Goal: Communication & Community: Ask a question

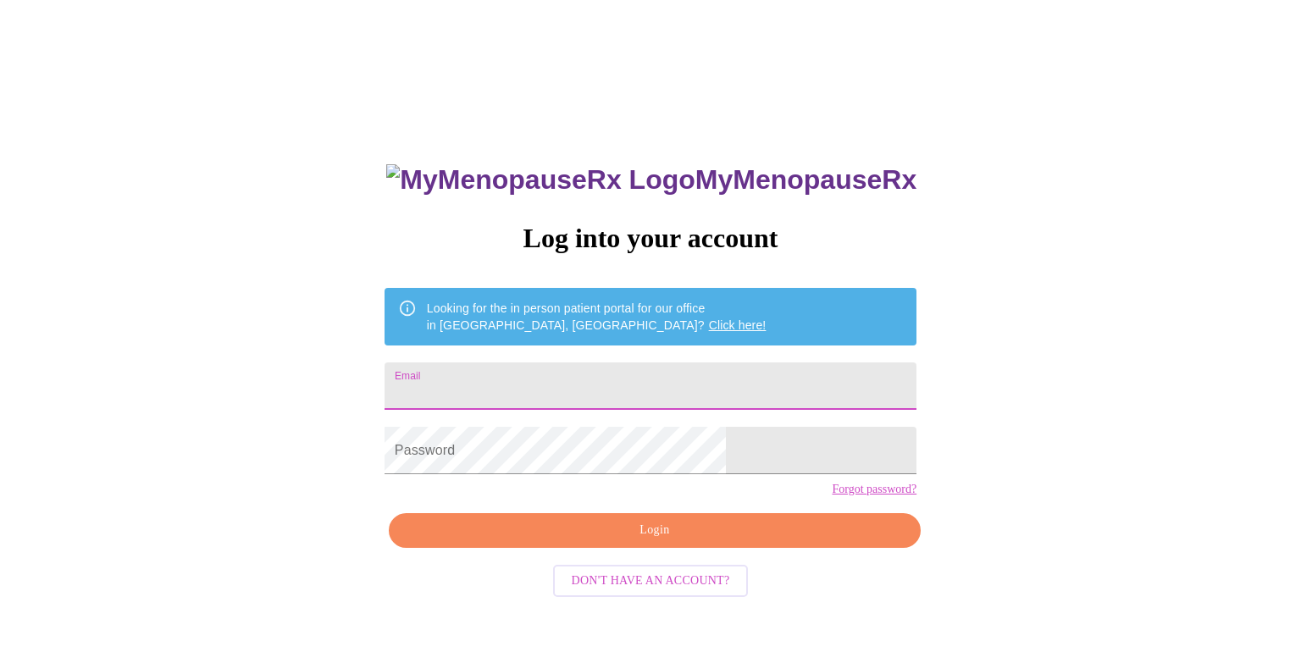
click at [736, 384] on input "Email" at bounding box center [650, 385] width 532 height 47
type input "[EMAIL_ADDRESS][DOMAIN_NAME]"
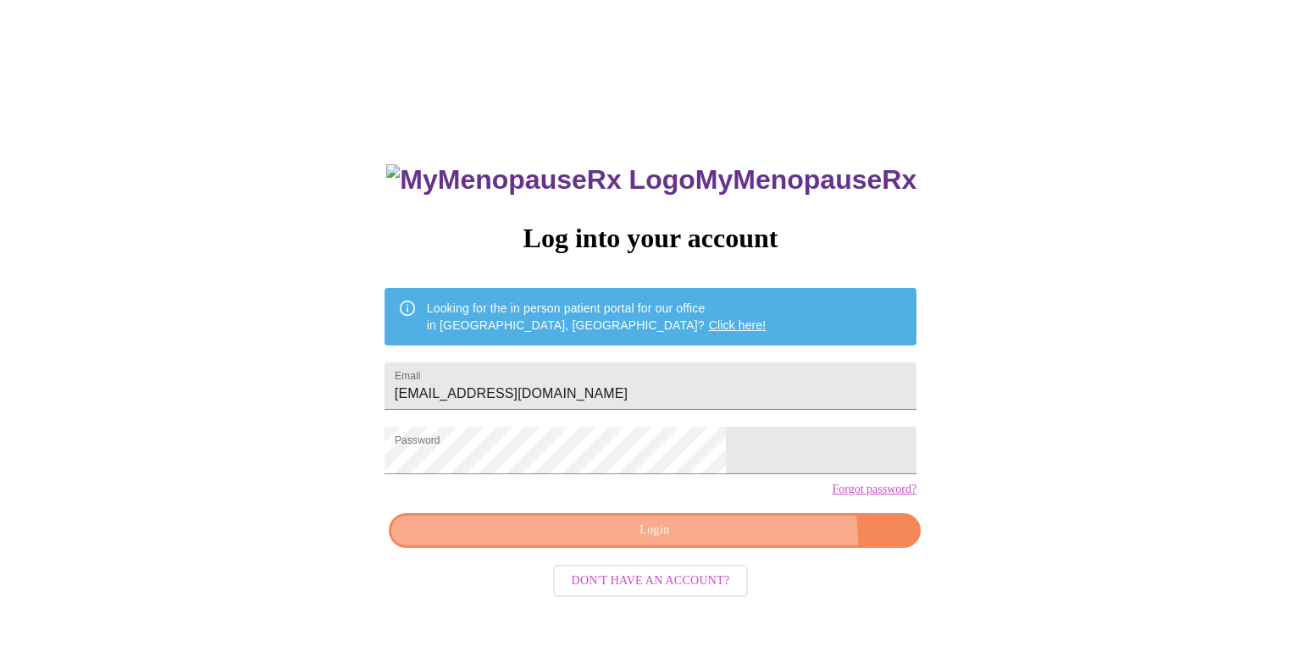
click at [717, 548] on button "Login" at bounding box center [655, 530] width 532 height 35
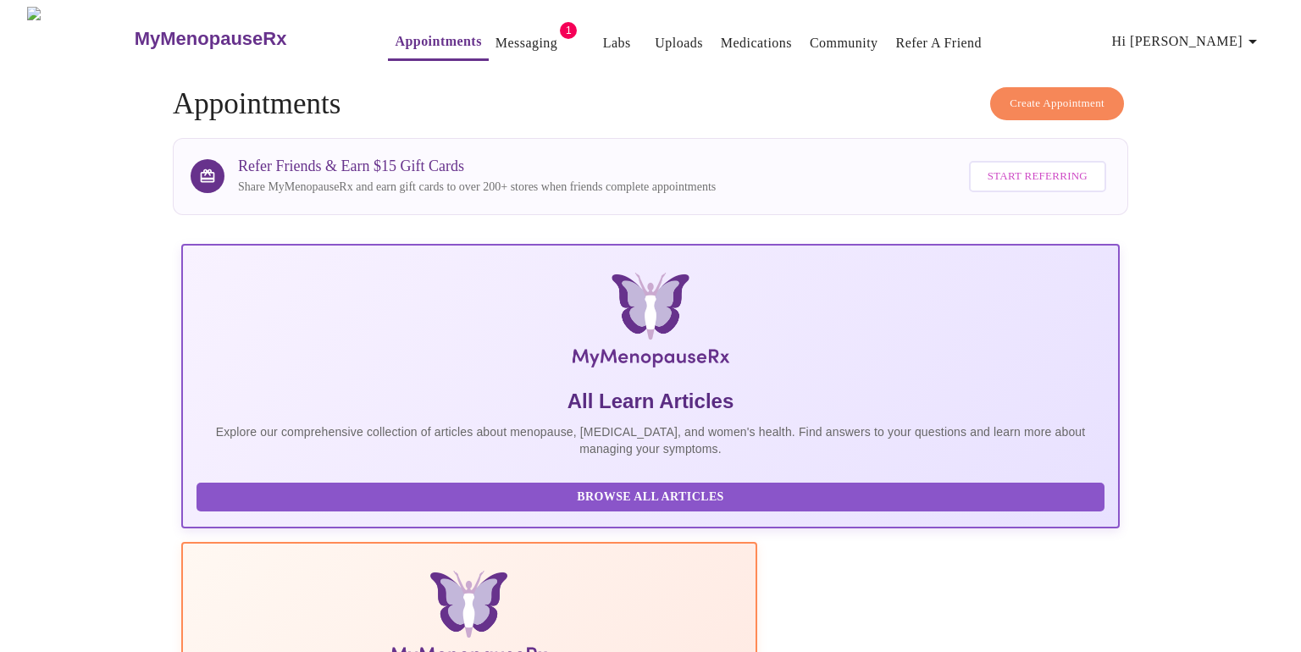
click at [495, 36] on link "Messaging" at bounding box center [526, 43] width 62 height 24
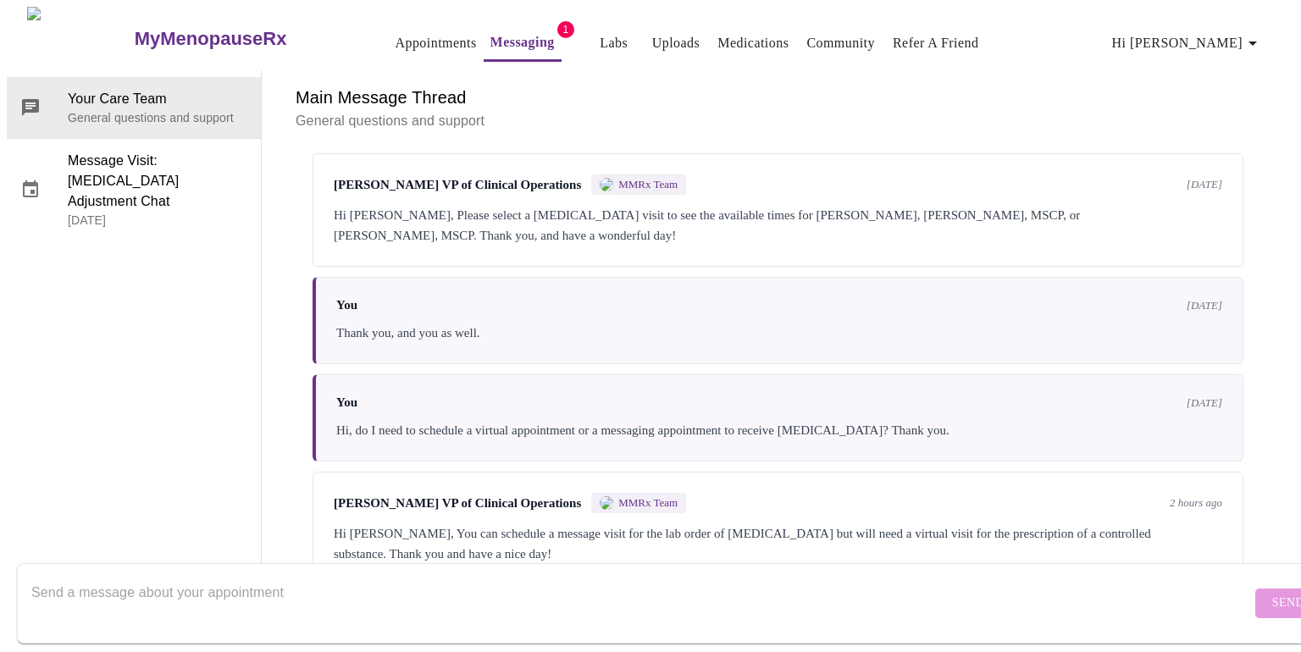
scroll to position [6271, 0]
click at [663, 582] on textarea "Send a message about your appointment" at bounding box center [640, 603] width 1219 height 54
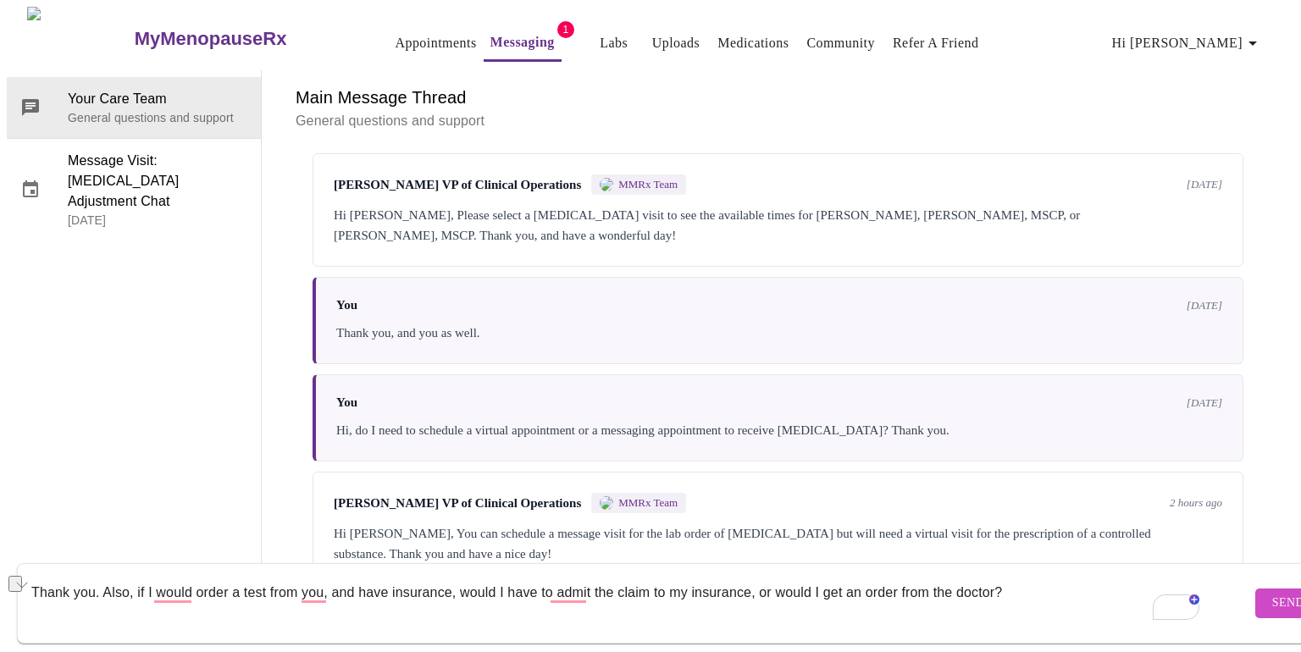
drag, startPoint x: 1013, startPoint y: 579, endPoint x: 100, endPoint y: 579, distance: 912.8
click at [100, 579] on textarea "Thank you. Also, if I would order a test from you, and have insurance, would I …" at bounding box center [640, 603] width 1219 height 54
click at [20, 576] on button "See rewrite suggestions" at bounding box center [15, 584] width 14 height 16
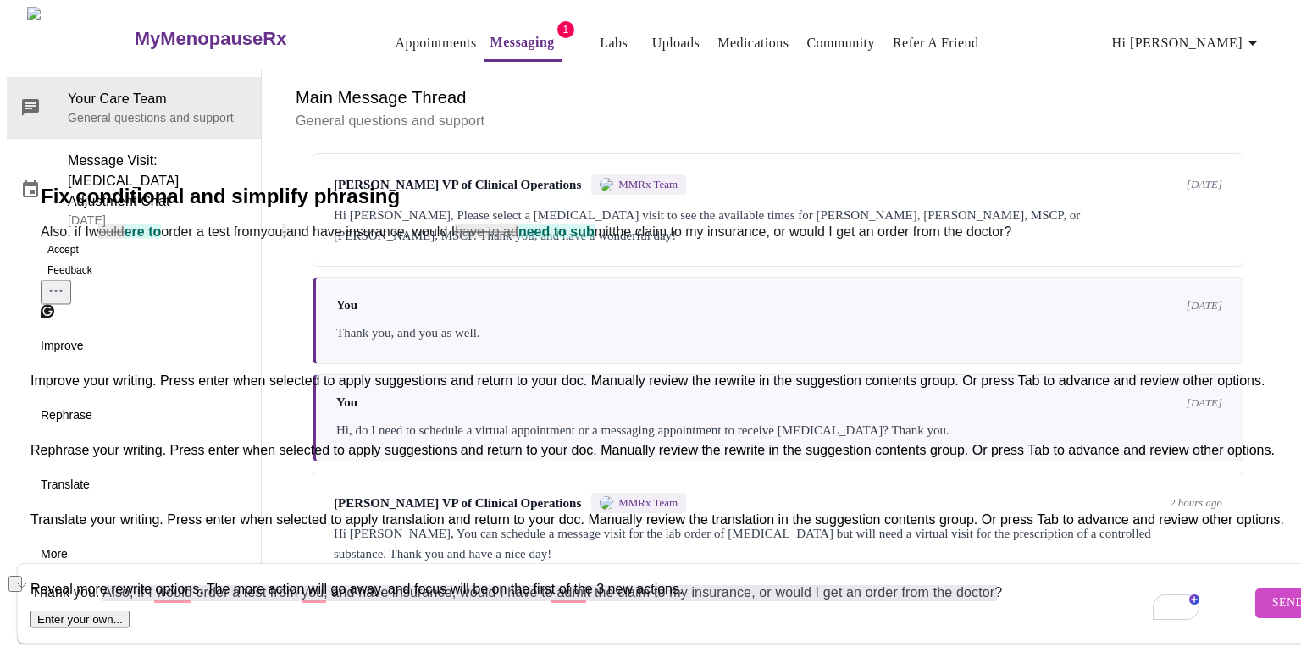
click at [60, 354] on span "Improve" at bounding box center [62, 345] width 43 height 18
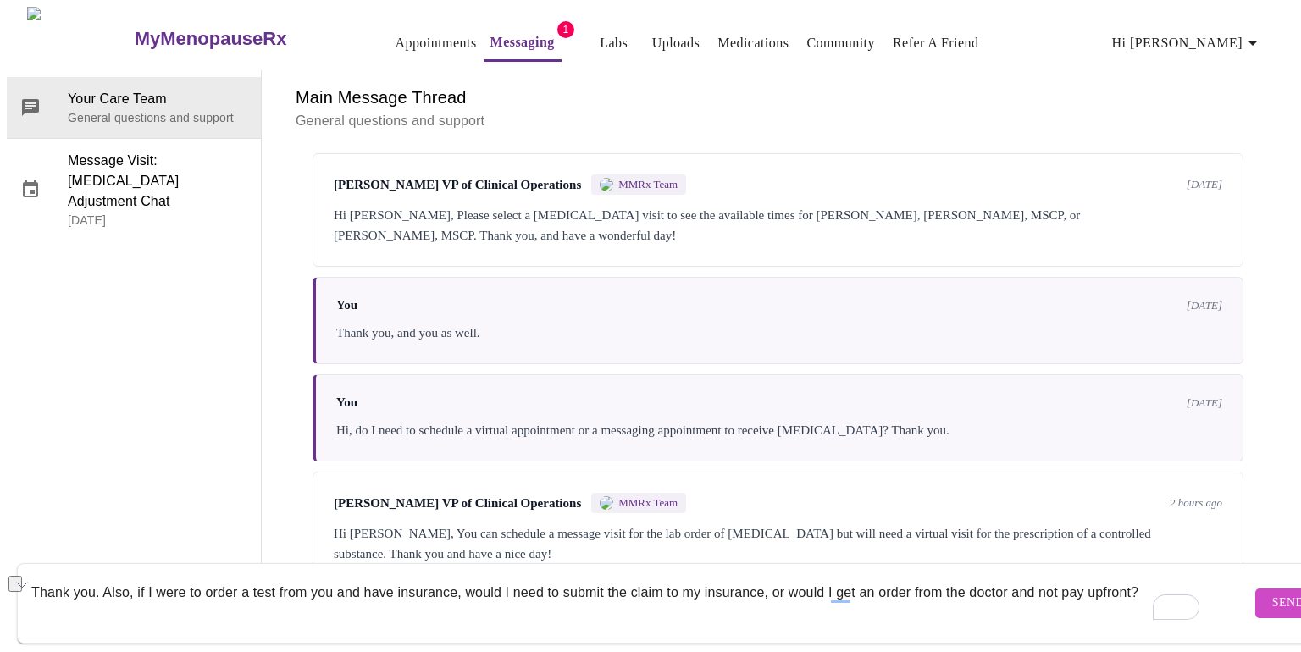
drag, startPoint x: 1145, startPoint y: 577, endPoint x: 102, endPoint y: 577, distance: 1043.2
click at [102, 577] on textarea "Thank you. Also, if I were to order a test from you and have insurance, would I…" at bounding box center [640, 603] width 1219 height 54
click at [18, 576] on button "See rewrite suggestions" at bounding box center [15, 584] width 14 height 16
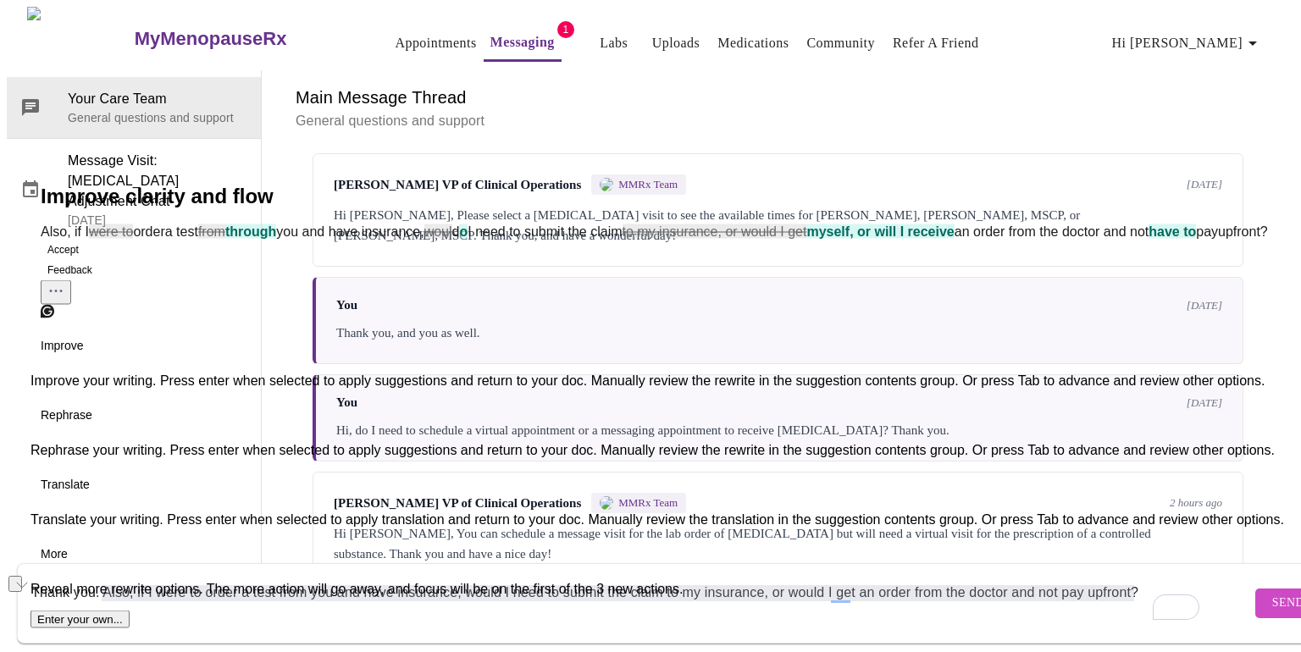
click at [81, 260] on button "Accept" at bounding box center [63, 250] width 45 height 20
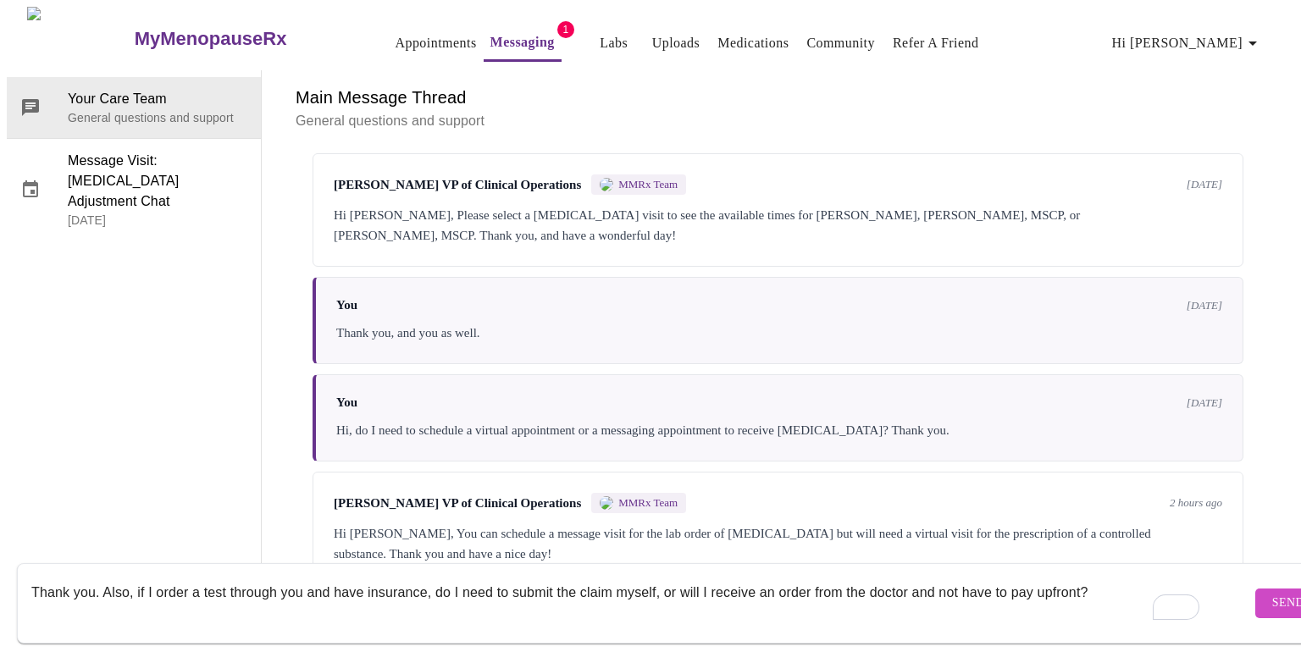
type textarea "Thank you. Also, if I order a test through you and have insurance, do I need to…"
click at [1255, 588] on button "Send" at bounding box center [1288, 603] width 66 height 30
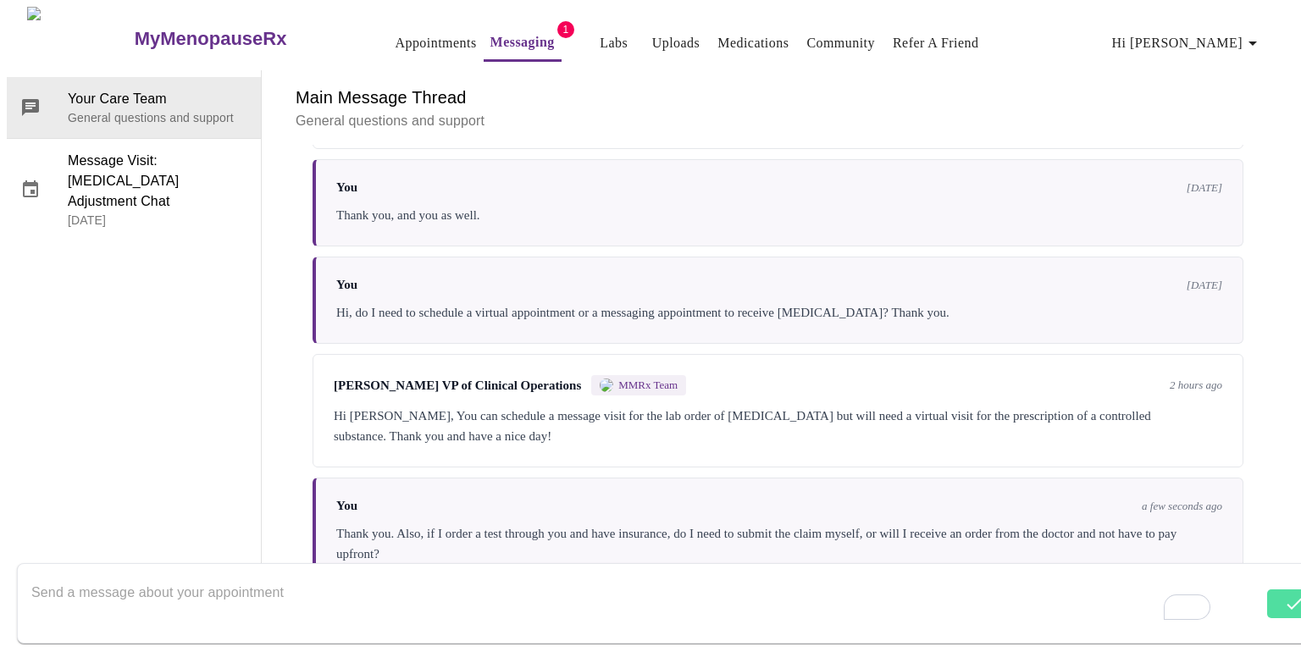
scroll to position [6287, 0]
